Goal: Task Accomplishment & Management: Manage account settings

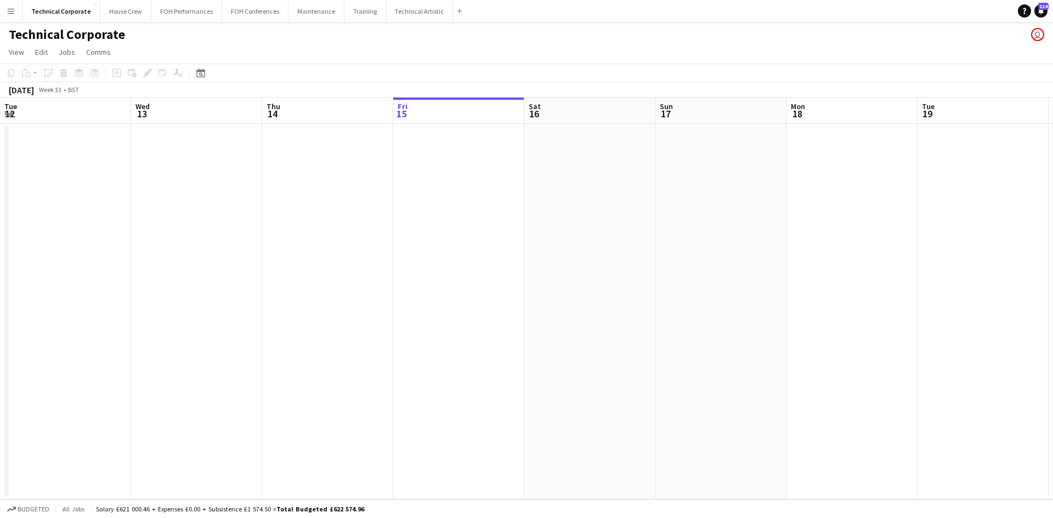
scroll to position [0, 262]
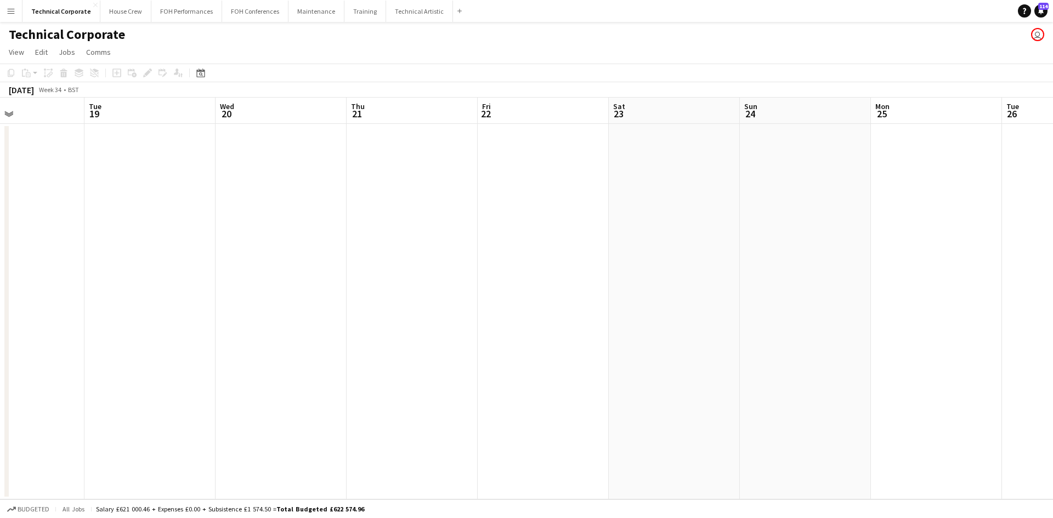
drag, startPoint x: 785, startPoint y: 436, endPoint x: 859, endPoint y: 367, distance: 101.2
click at [157, 386] on app-calendar-viewport "Sat 16 Sun 17 Mon 18 Tue 19 Wed 20 Thu 21 Fri 22 Sat 23 Sun 24 Mon 25 Tue 26 We…" at bounding box center [526, 299] width 1053 height 402
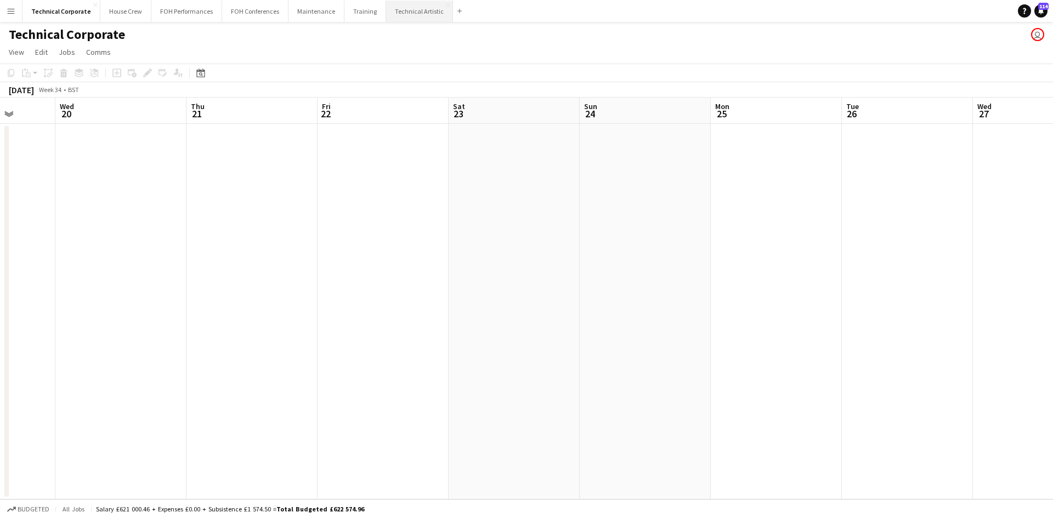
click at [397, 6] on button "Technical Artistic Close" at bounding box center [419, 11] width 67 height 21
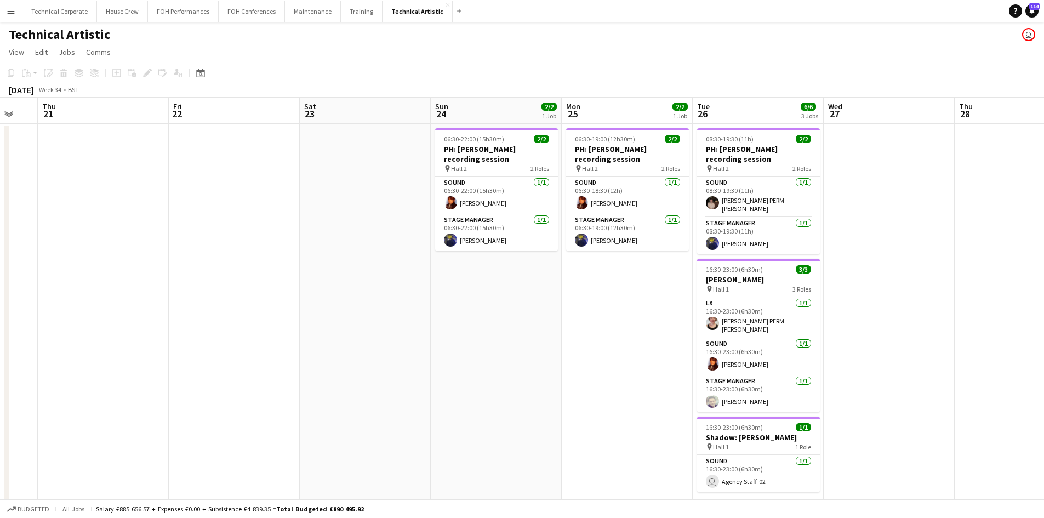
drag, startPoint x: 891, startPoint y: 412, endPoint x: 247, endPoint y: 287, distance: 656.7
click at [0, 308] on html "Menu Boards Boards Boards All jobs Status Workforce Workforce My Workforce Recr…" at bounding box center [522, 269] width 1044 height 539
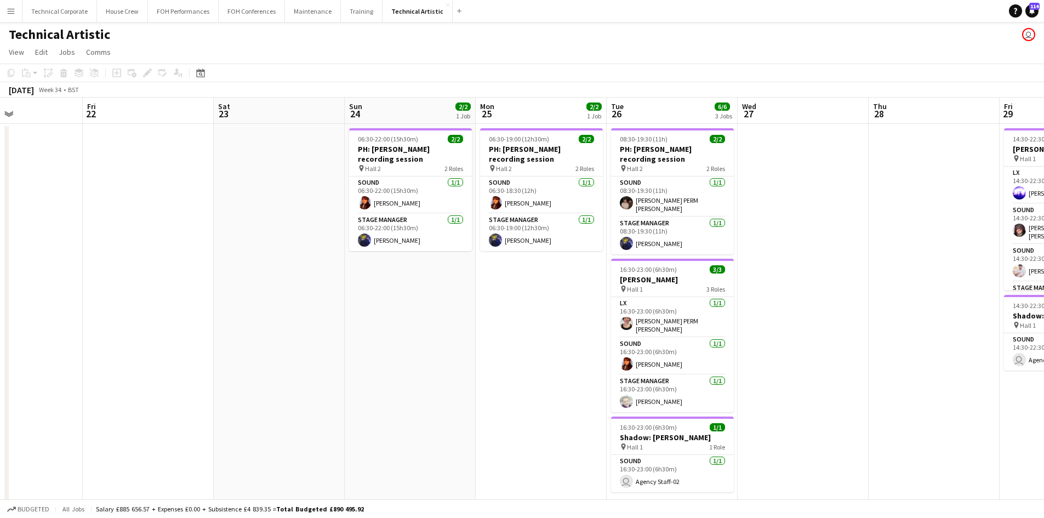
drag, startPoint x: 948, startPoint y: 262, endPoint x: 749, endPoint y: 311, distance: 205.6
click at [425, 319] on app-calendar-viewport "Tue 19 Wed 20 Thu 21 Fri 22 Sat 23 Sun 24 2/2 1 Job Mon 25 2/2 1 Job Tue 26 6/6…" at bounding box center [522, 309] width 1044 height 423
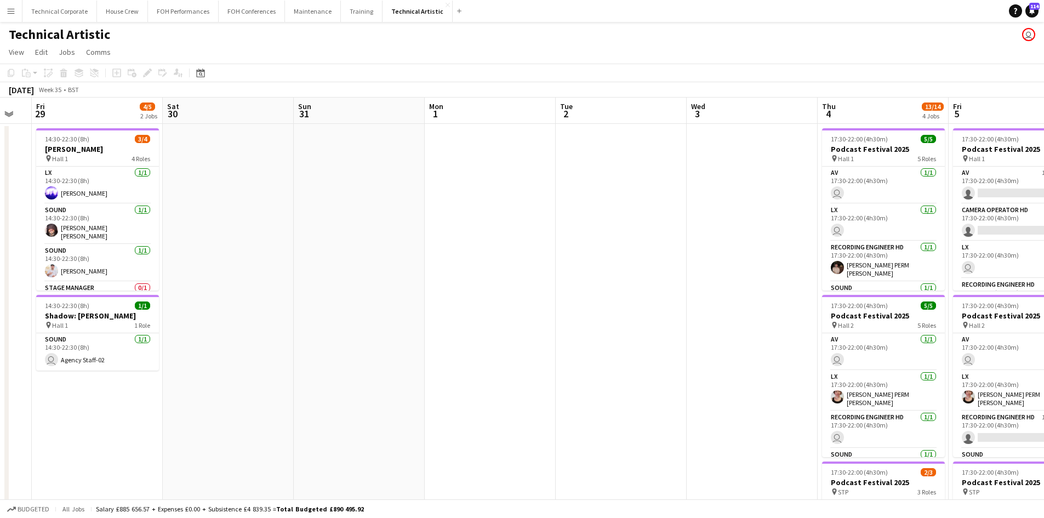
drag, startPoint x: 509, startPoint y: 317, endPoint x: 434, endPoint y: 261, distance: 94.4
click at [150, 270] on app-calendar-viewport "Tue 26 6/6 3 Jobs Wed 27 Thu 28 Fri 29 4/5 2 Jobs Sat 30 Sun 31 Mon 1 Tue 2 Wed…" at bounding box center [522, 417] width 1044 height 638
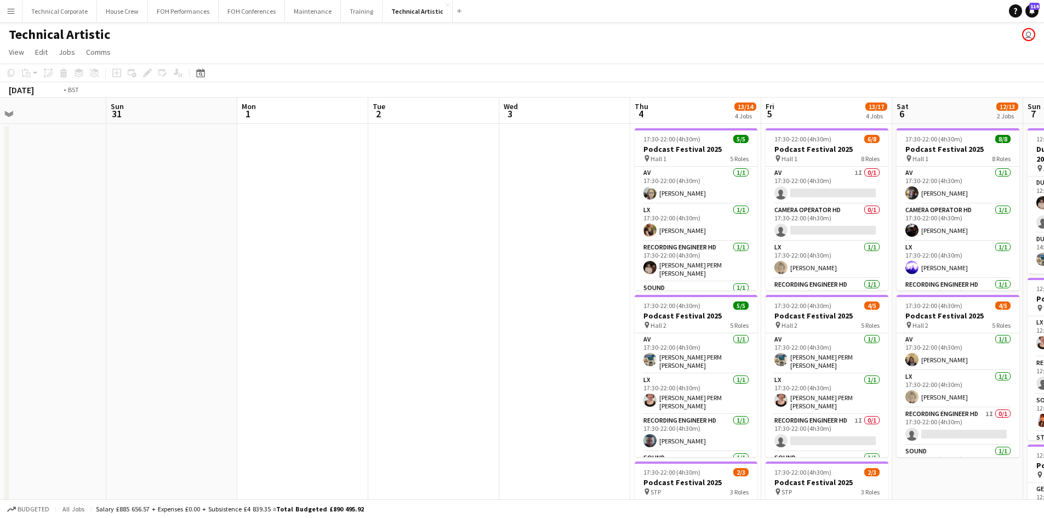
drag, startPoint x: 204, startPoint y: 280, endPoint x: 526, endPoint y: 281, distance: 321.8
click at [203, 279] on app-calendar-viewport "Thu 28 Fri 29 4/5 2 Jobs Sat 30 Sun 31 Mon 1 Tue 2 Wed 3 Thu 4 13/14 4 Jobs Fri…" at bounding box center [522, 443] width 1044 height 691
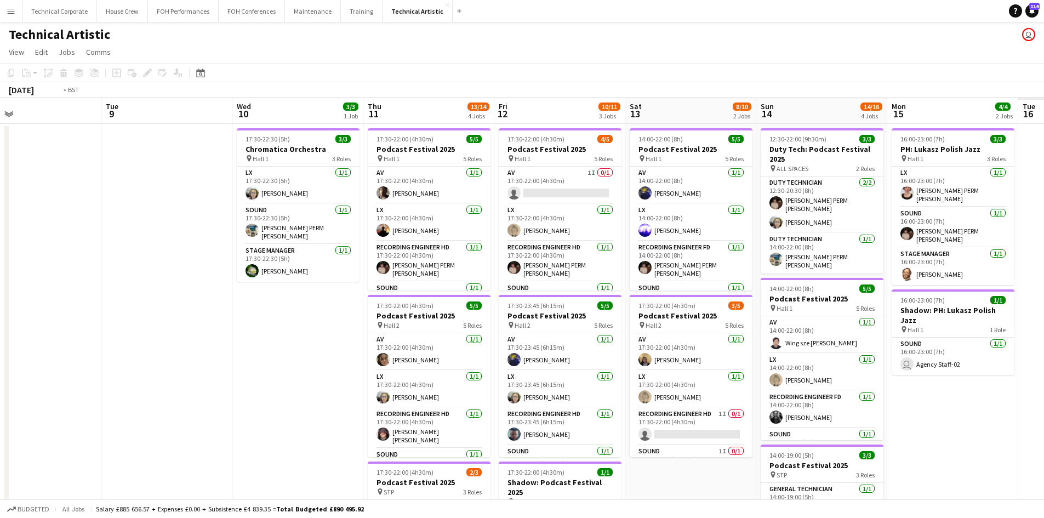
drag, startPoint x: 770, startPoint y: 314, endPoint x: 143, endPoint y: 299, distance: 627.9
click at [143, 299] on app-calendar-viewport "Fri 5 13/17 4 Jobs Sat 6 12/13 2 Jobs Sun 7 15/18 4 Jobs Mon 8 Tue 9 Wed 10 3/3…" at bounding box center [522, 443] width 1044 height 691
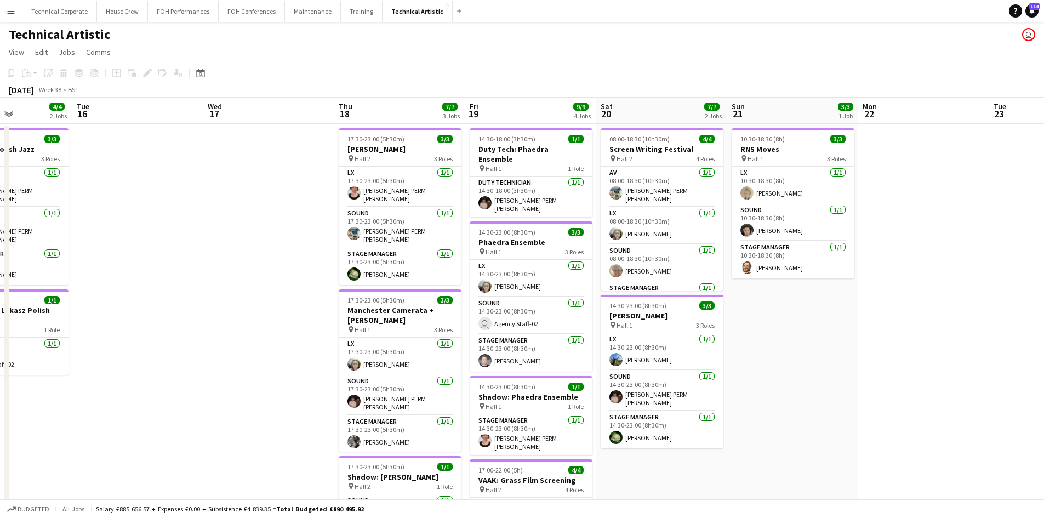
drag, startPoint x: 478, startPoint y: 334, endPoint x: 326, endPoint y: 330, distance: 151.9
click at [319, 334] on app-calendar-viewport "Sat 13 8/10 2 Jobs Sun 14 14/16 4 Jobs Mon 15 4/4 2 Jobs Tue 16 Wed 17 Thu 18 7…" at bounding box center [522, 443] width 1044 height 691
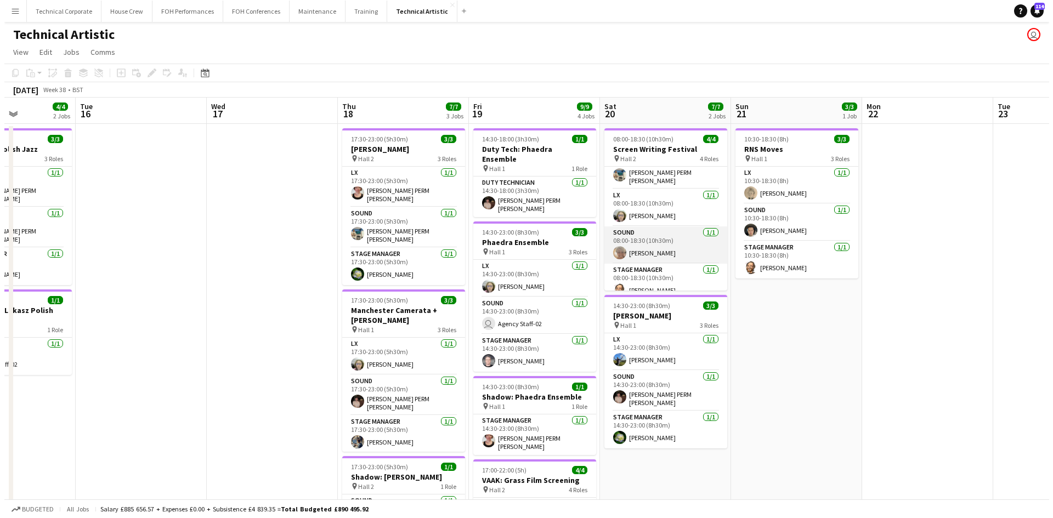
scroll to position [25, 0]
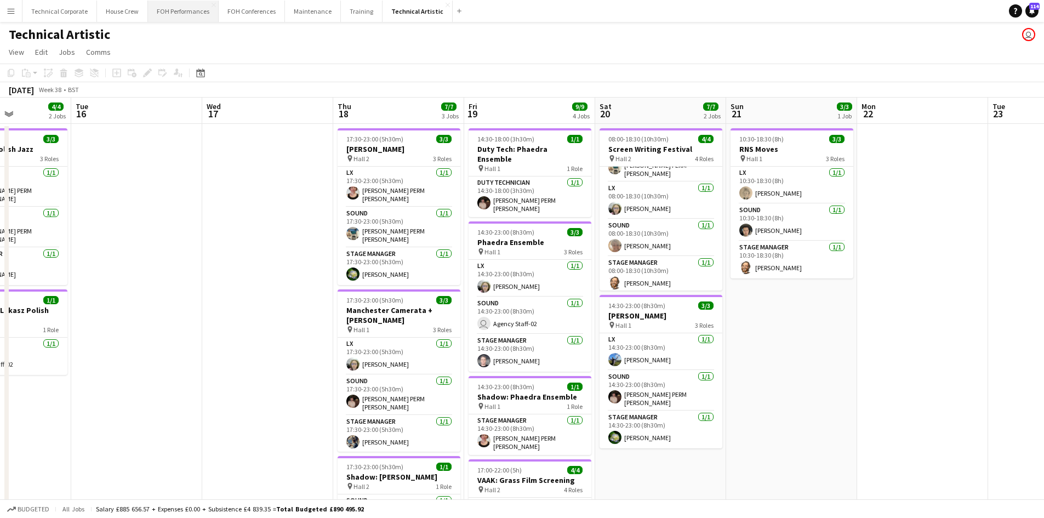
click at [168, 9] on button "FOH Performances Close" at bounding box center [183, 11] width 71 height 21
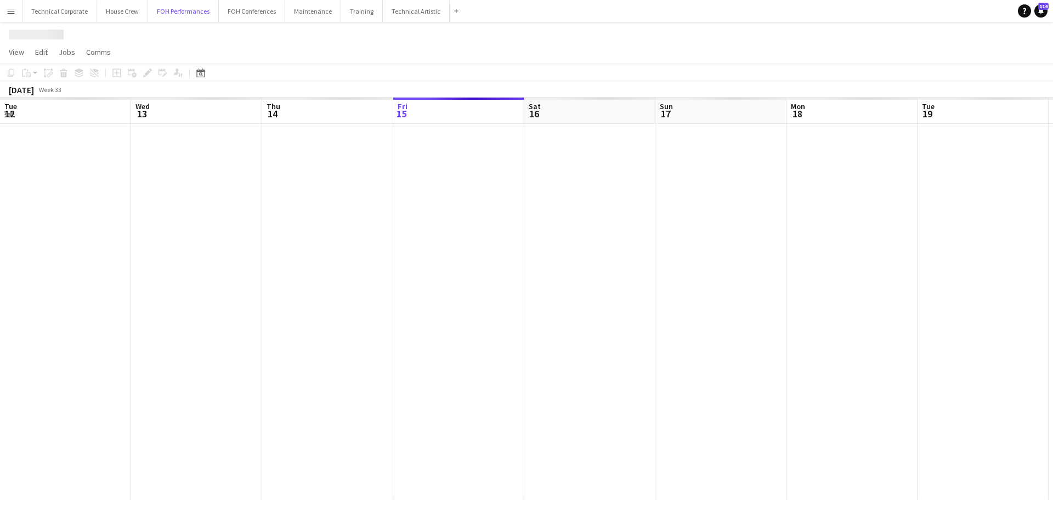
scroll to position [0, 262]
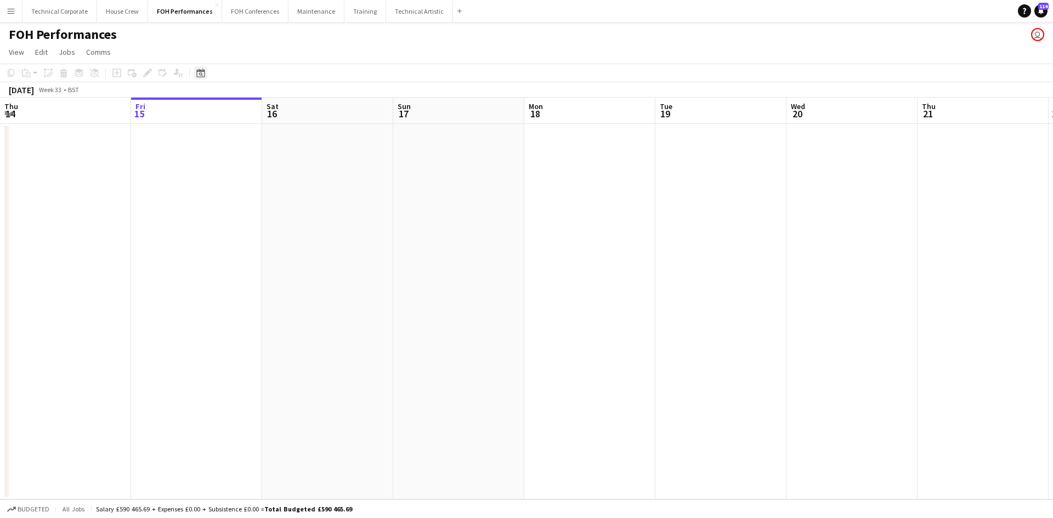
click at [198, 73] on icon "Date picker" at bounding box center [200, 73] width 9 height 9
click at [290, 109] on span "Next month" at bounding box center [290, 111] width 22 height 22
click at [274, 200] on span "20" at bounding box center [275, 195] width 13 height 13
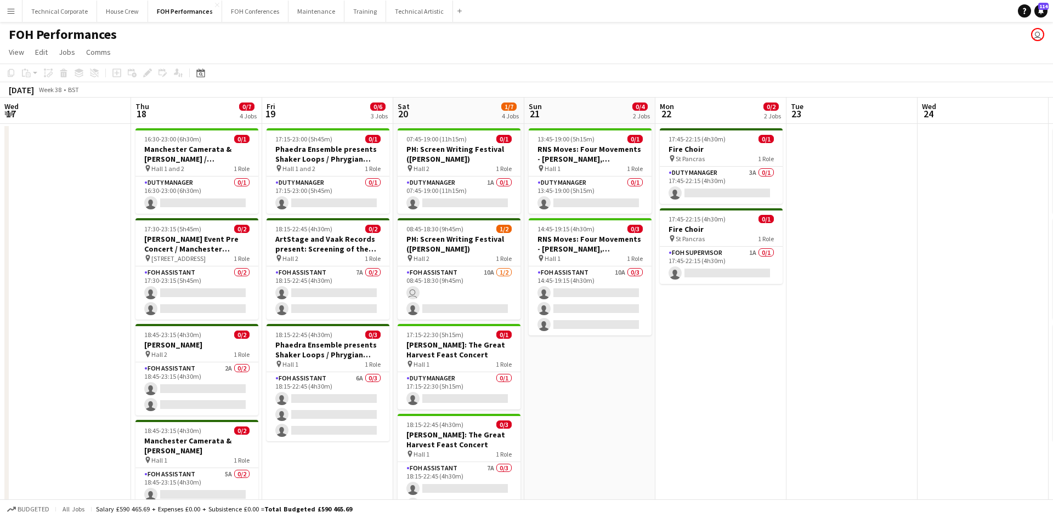
scroll to position [0, 377]
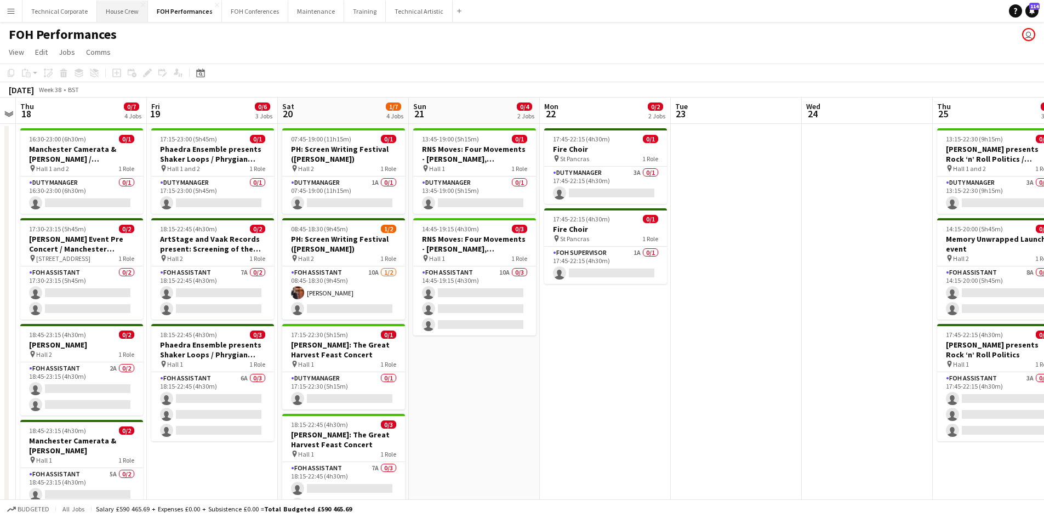
click at [110, 17] on button "House Crew Close" at bounding box center [122, 11] width 51 height 21
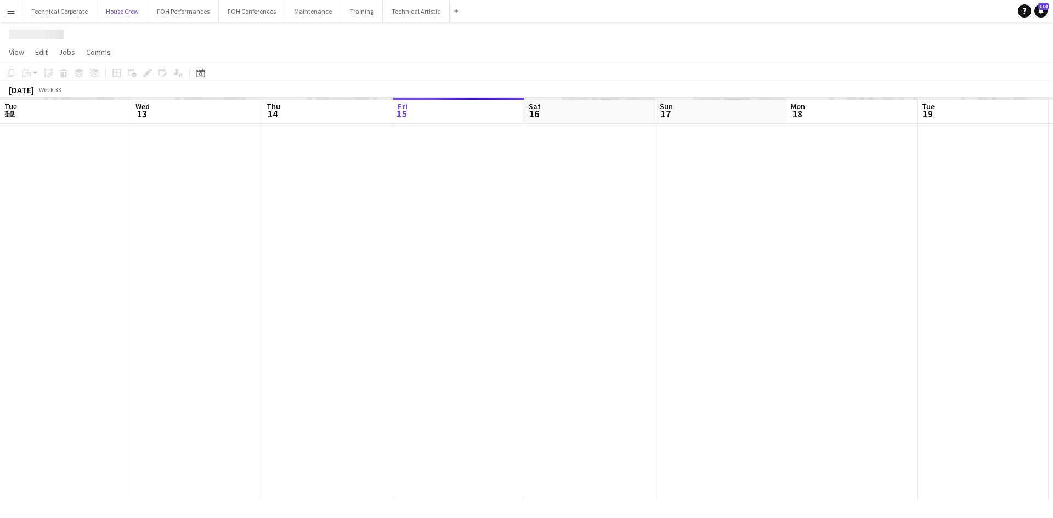
scroll to position [0, 262]
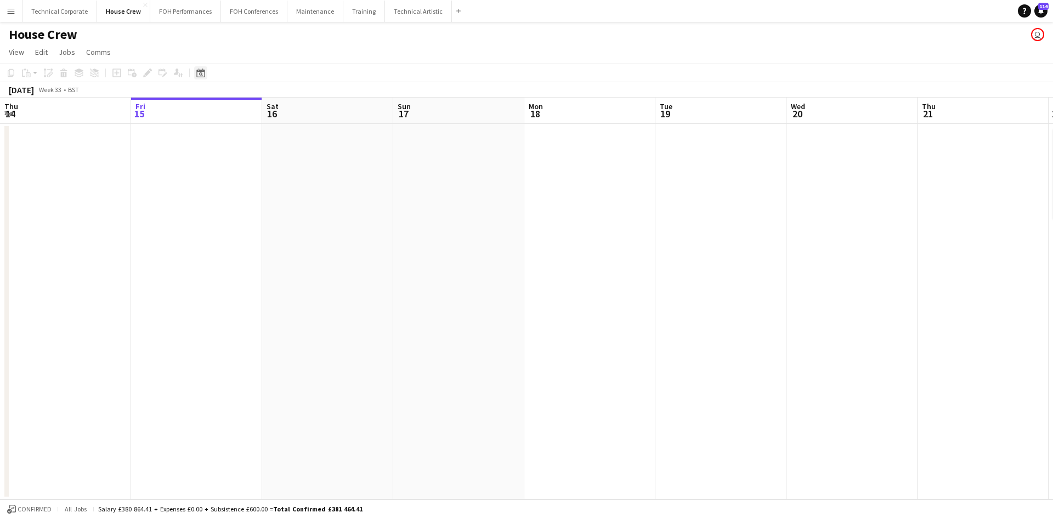
click at [198, 67] on div "Date picker" at bounding box center [200, 72] width 13 height 13
click at [288, 112] on span "Next month" at bounding box center [290, 111] width 22 height 22
click at [274, 198] on span "20" at bounding box center [275, 195] width 13 height 13
